Goal: Task Accomplishment & Management: Manage account settings

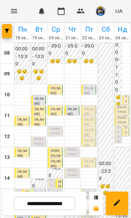
click at [90, 108] on span "[PERSON_NAME]" at bounding box center [89, 109] width 10 height 13
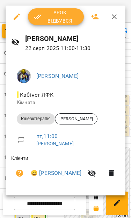
click at [56, 15] on span "Урок відбувся" at bounding box center [55, 16] width 45 height 17
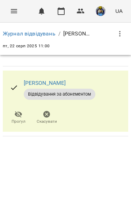
click at [11, 15] on icon "Menu" at bounding box center [14, 11] width 8 height 8
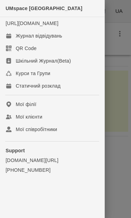
click at [21, 39] on div "Журнал відвідувань" at bounding box center [39, 35] width 46 height 7
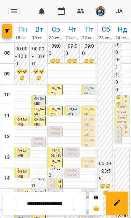
click at [88, 122] on span "[PERSON_NAME]" at bounding box center [89, 120] width 10 height 13
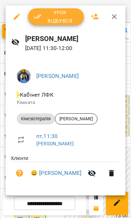
click at [47, 15] on span "Урок відбувся" at bounding box center [55, 16] width 45 height 17
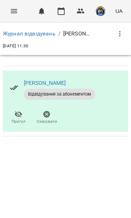
click at [11, 13] on icon "Menu" at bounding box center [14, 11] width 6 height 4
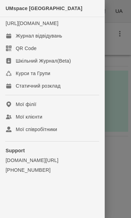
click at [16, 39] on div "Журнал відвідувань" at bounding box center [39, 35] width 46 height 7
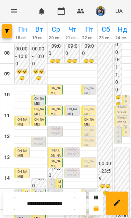
click at [87, 131] on span "[PERSON_NAME]" at bounding box center [89, 130] width 10 height 13
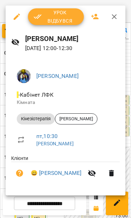
click at [60, 14] on span "Урок відбувся" at bounding box center [55, 16] width 45 height 17
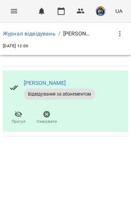
click at [10, 12] on icon "Menu" at bounding box center [14, 11] width 8 height 8
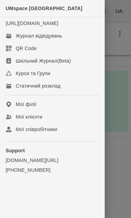
click at [19, 38] on link "Журнал відвідувань" at bounding box center [52, 36] width 104 height 13
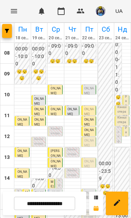
click at [91, 141] on span "[PERSON_NAME]" at bounding box center [89, 140] width 10 height 13
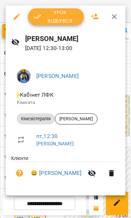
click at [60, 13] on span "Урок відбувся" at bounding box center [55, 16] width 45 height 17
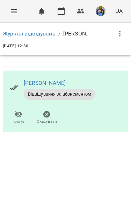
click at [10, 12] on icon "Menu" at bounding box center [14, 11] width 8 height 8
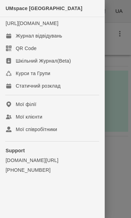
click at [60, 39] on link "Журнал відвідувань" at bounding box center [52, 36] width 104 height 13
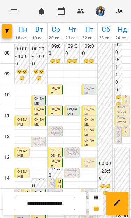
scroll to position [41, 0]
